Goal: Task Accomplishment & Management: Manage account settings

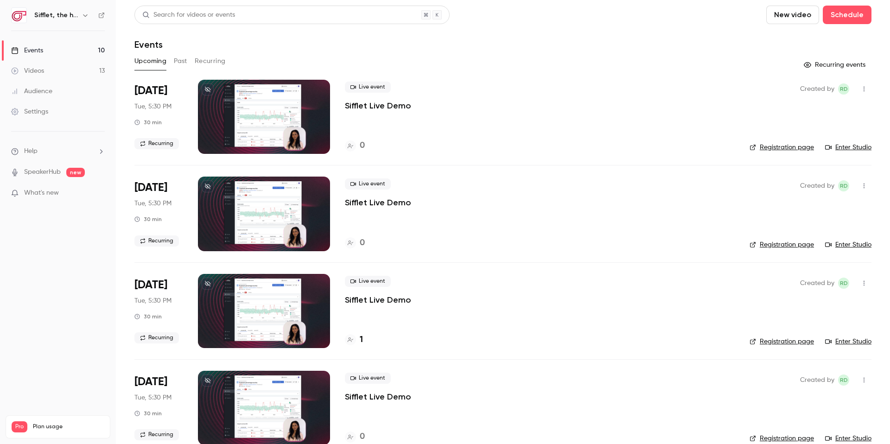
scroll to position [47, 0]
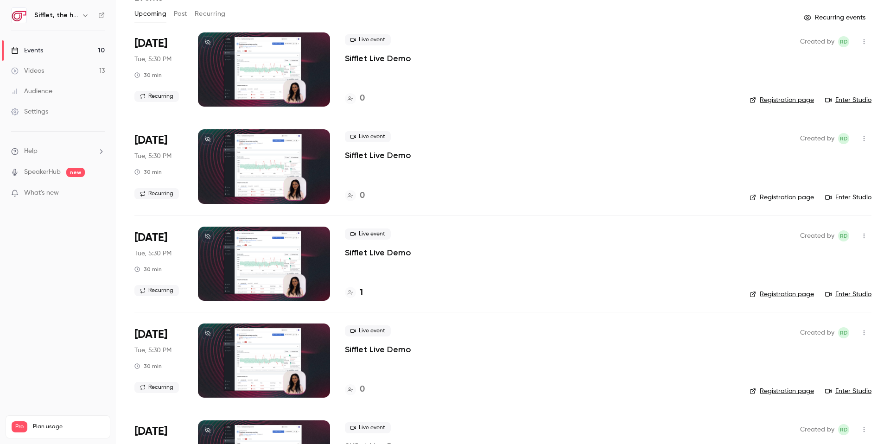
click at [76, 50] on link "Events 10" at bounding box center [58, 50] width 116 height 20
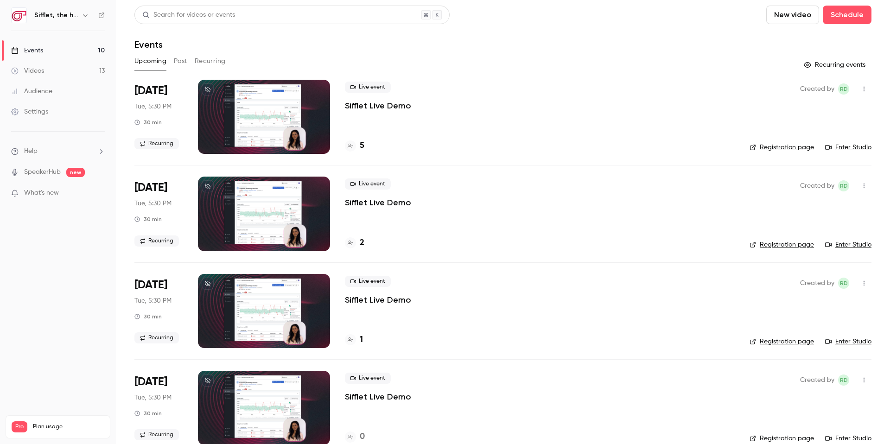
click at [153, 93] on span "[DATE]" at bounding box center [150, 90] width 33 height 15
click at [302, 94] on div at bounding box center [264, 117] width 132 height 74
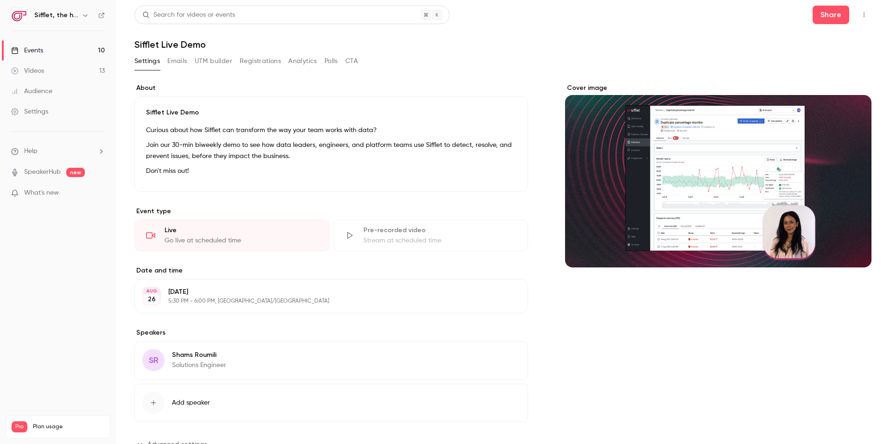
click at [223, 61] on button "UTM builder" at bounding box center [214, 61] width 38 height 15
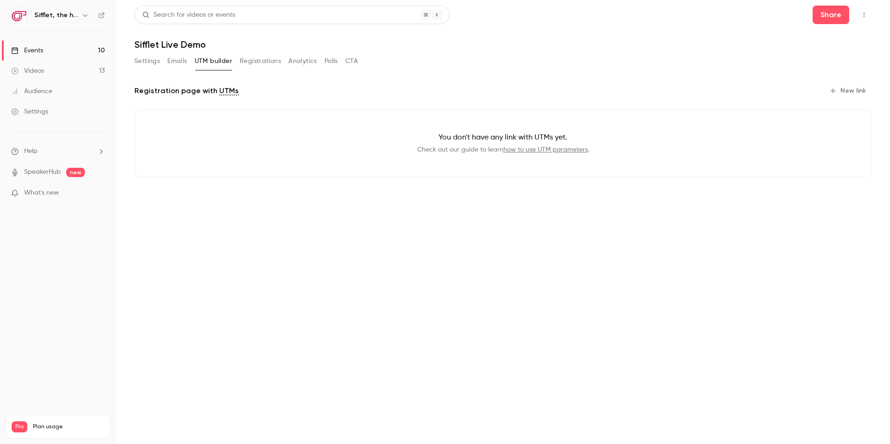
click at [179, 61] on button "Emails" at bounding box center [176, 61] width 19 height 15
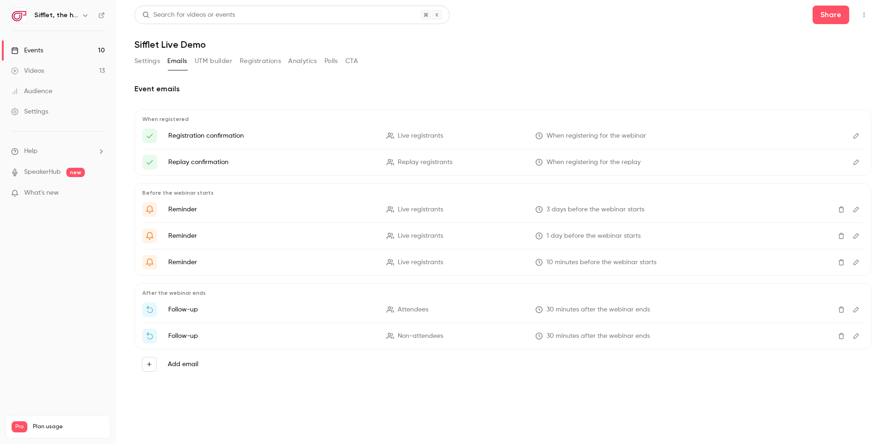
click at [266, 58] on button "Registrations" at bounding box center [260, 61] width 41 height 15
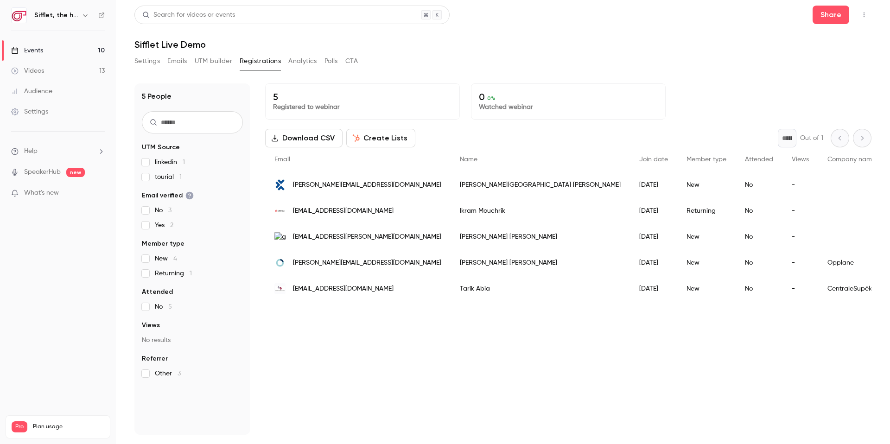
click at [291, 59] on button "Analytics" at bounding box center [302, 61] width 29 height 15
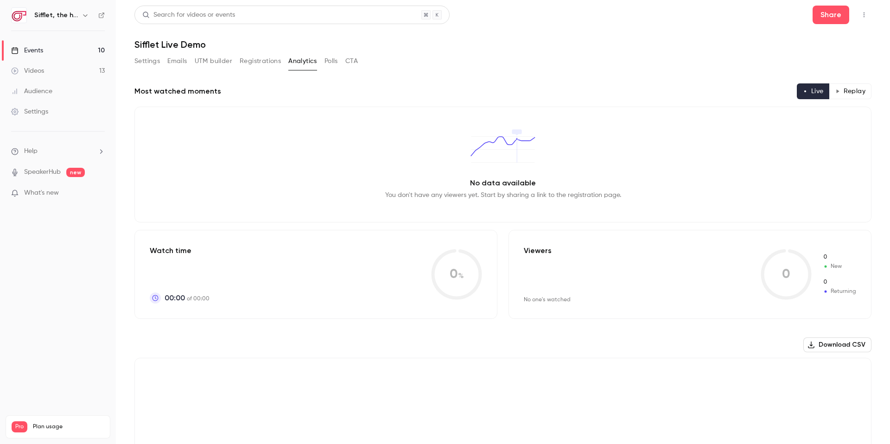
click at [267, 60] on button "Registrations" at bounding box center [260, 61] width 41 height 15
